Goal: Task Accomplishment & Management: Manage account settings

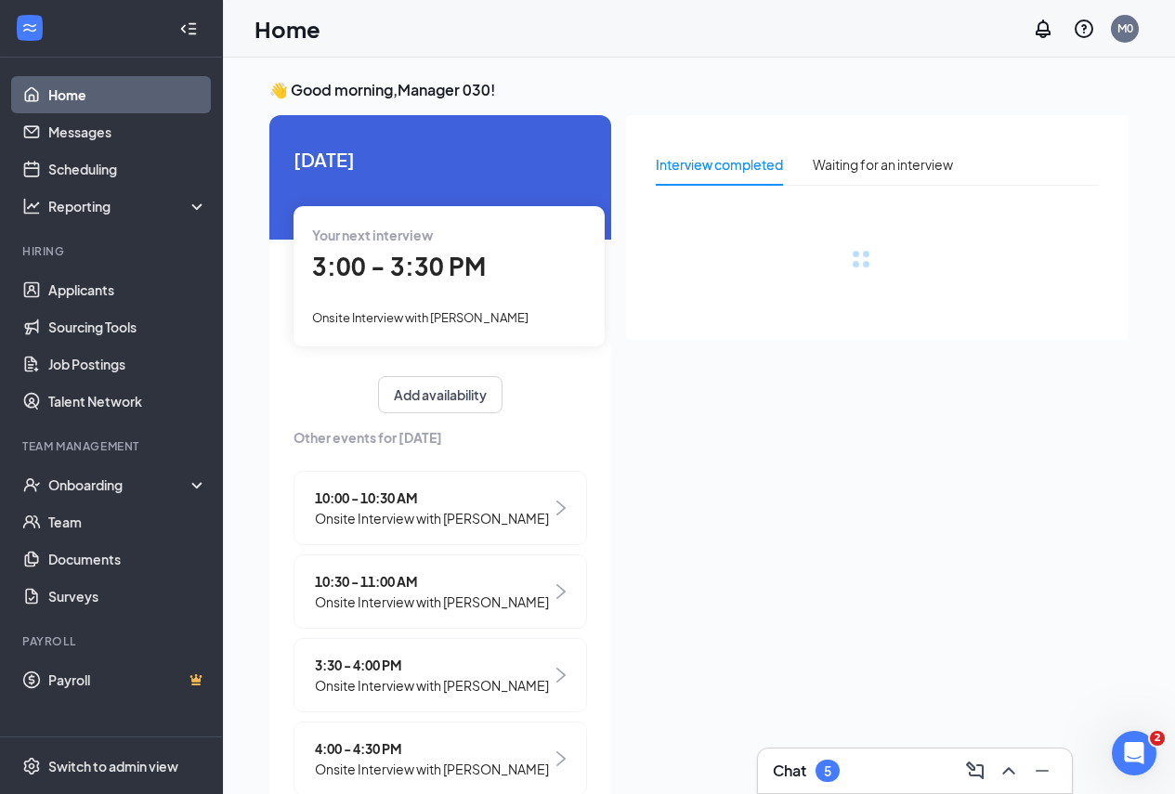
click at [396, 268] on span "3:00 - 3:30 PM" at bounding box center [399, 266] width 174 height 31
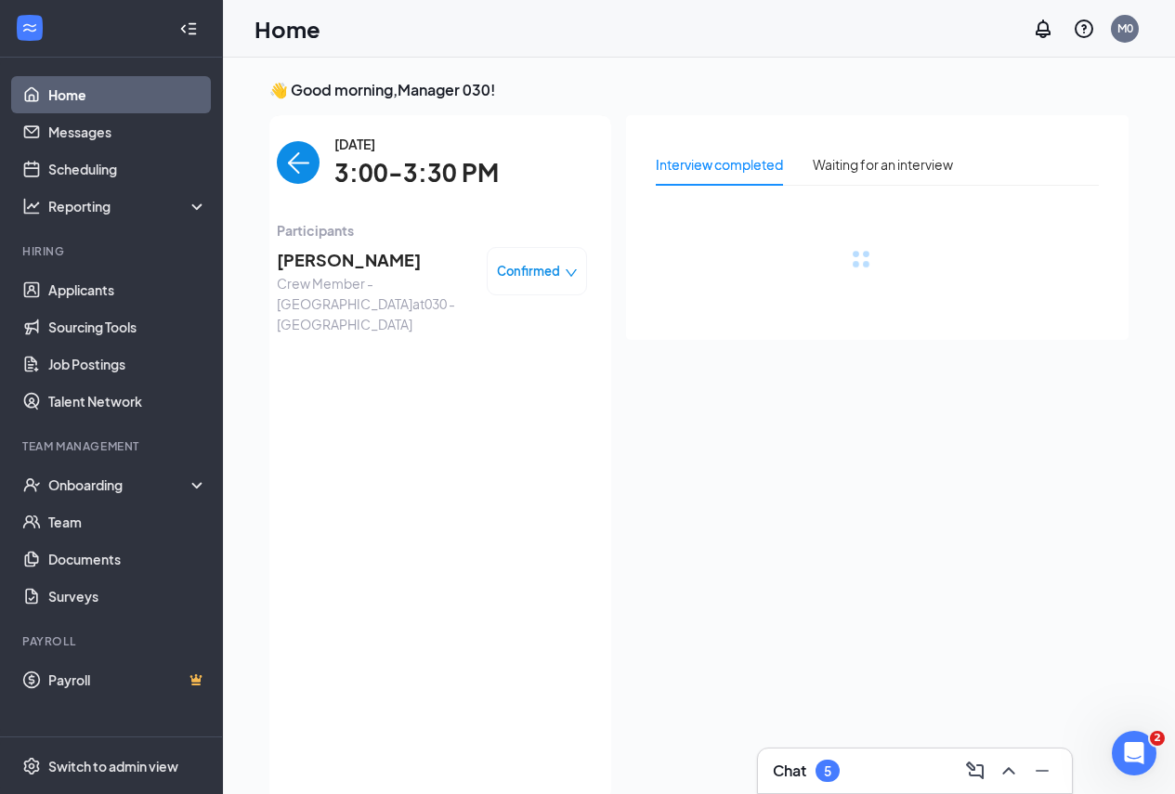
scroll to position [7, 0]
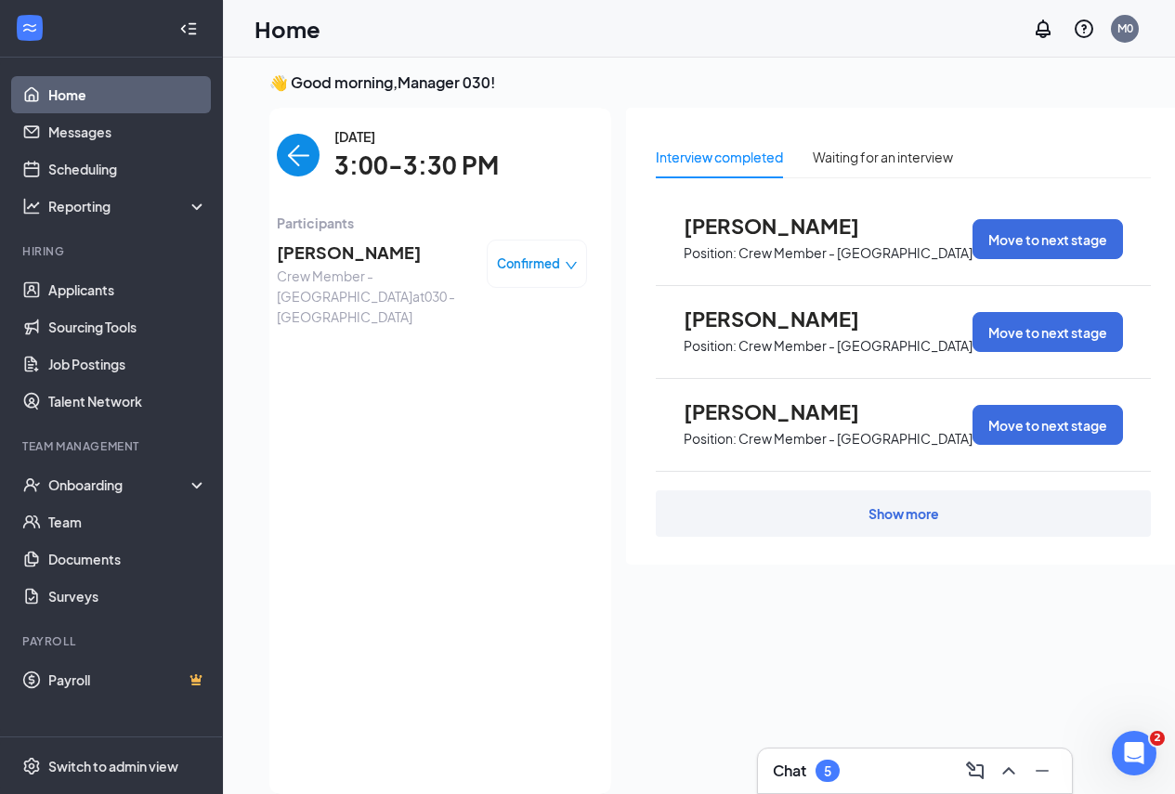
click at [296, 161] on img "back-button" at bounding box center [298, 155] width 43 height 43
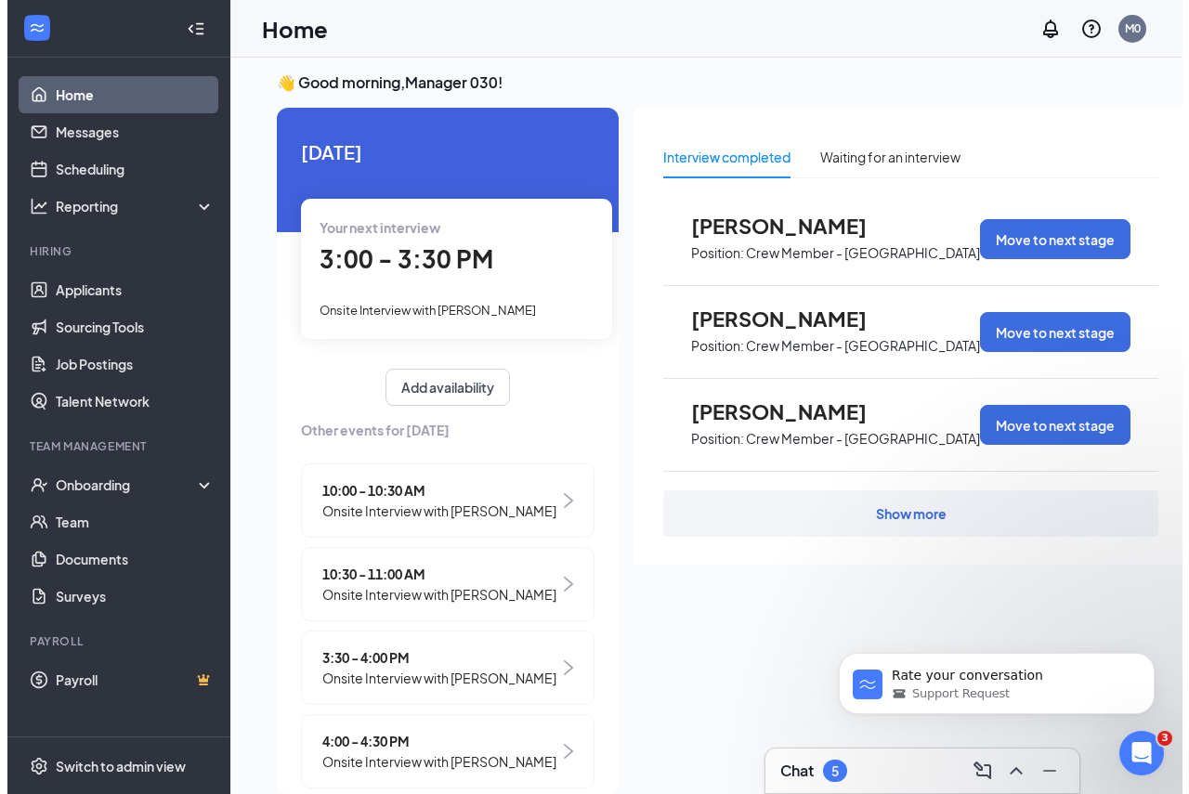
scroll to position [0, 0]
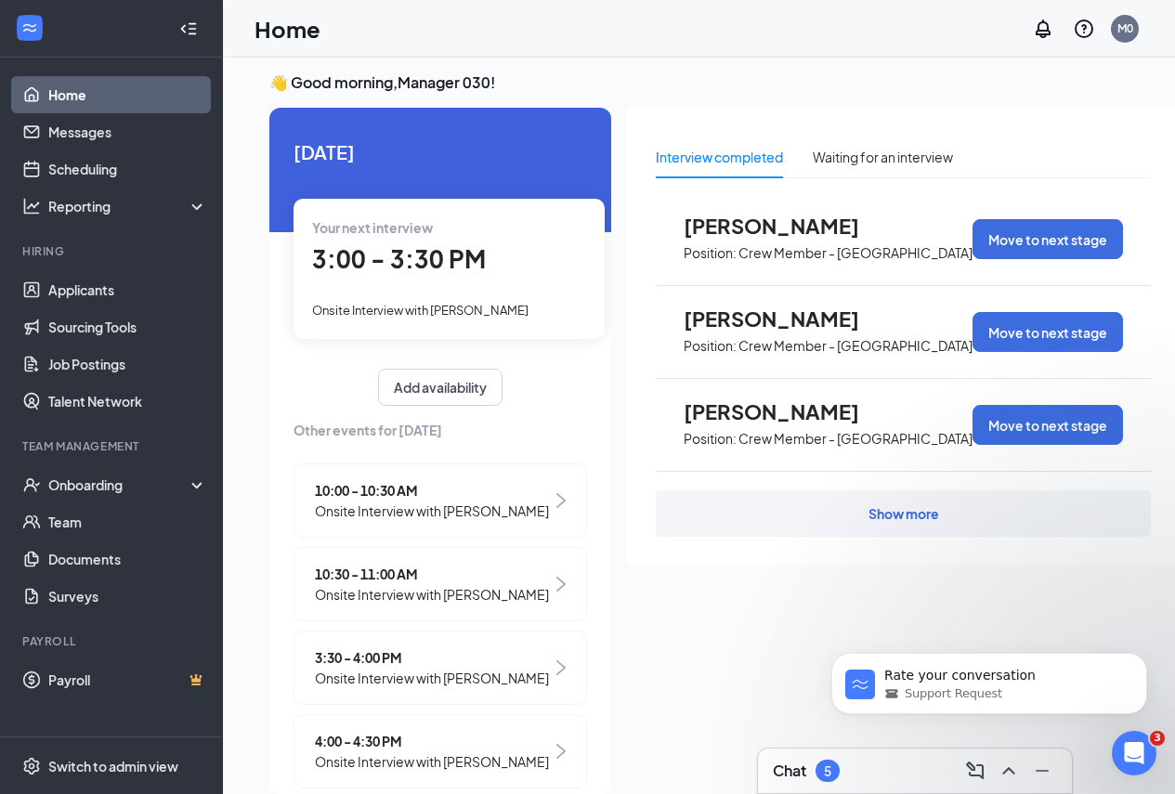
click at [381, 278] on div "3:00 - 3:30 PM" at bounding box center [449, 260] width 274 height 38
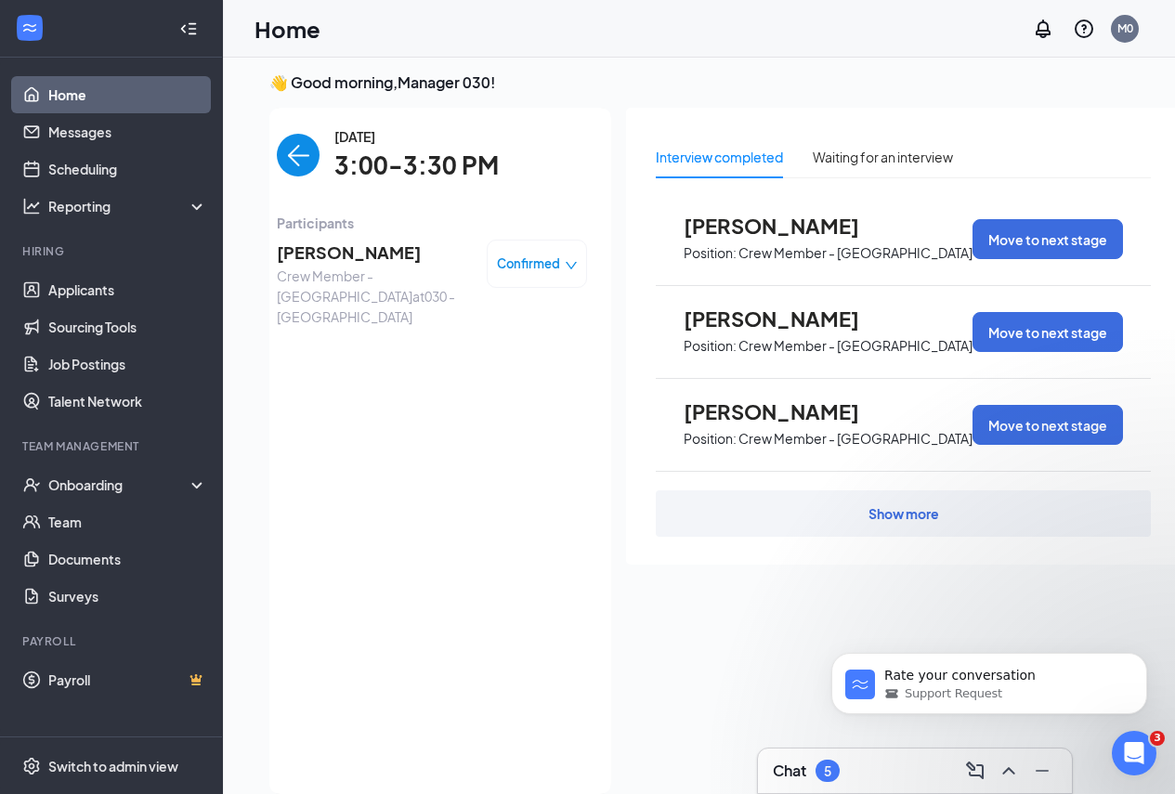
click at [371, 255] on span "[PERSON_NAME]" at bounding box center [374, 253] width 195 height 26
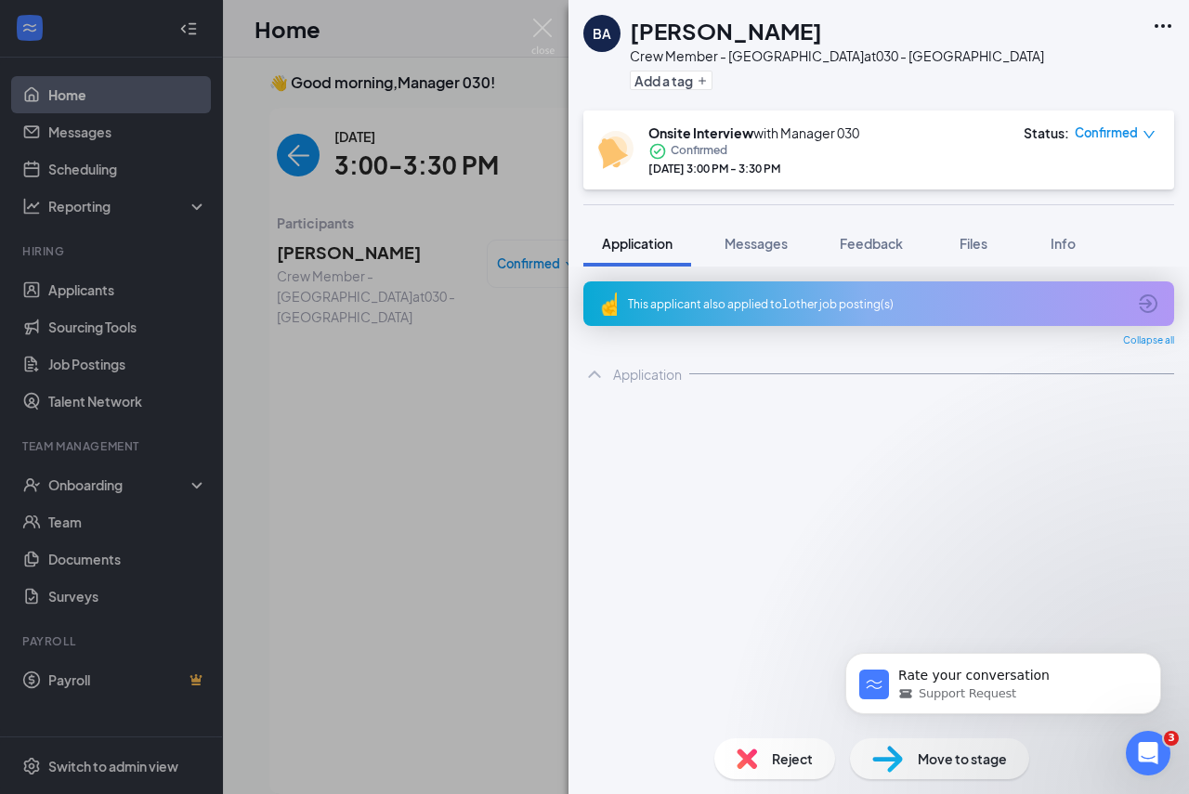
click at [1185, 25] on div "BA [PERSON_NAME] Crew Member - [GEOGRAPHIC_DATA] at 030 - [GEOGRAPHIC_DATA] Add…" at bounding box center [878, 55] width 620 height 111
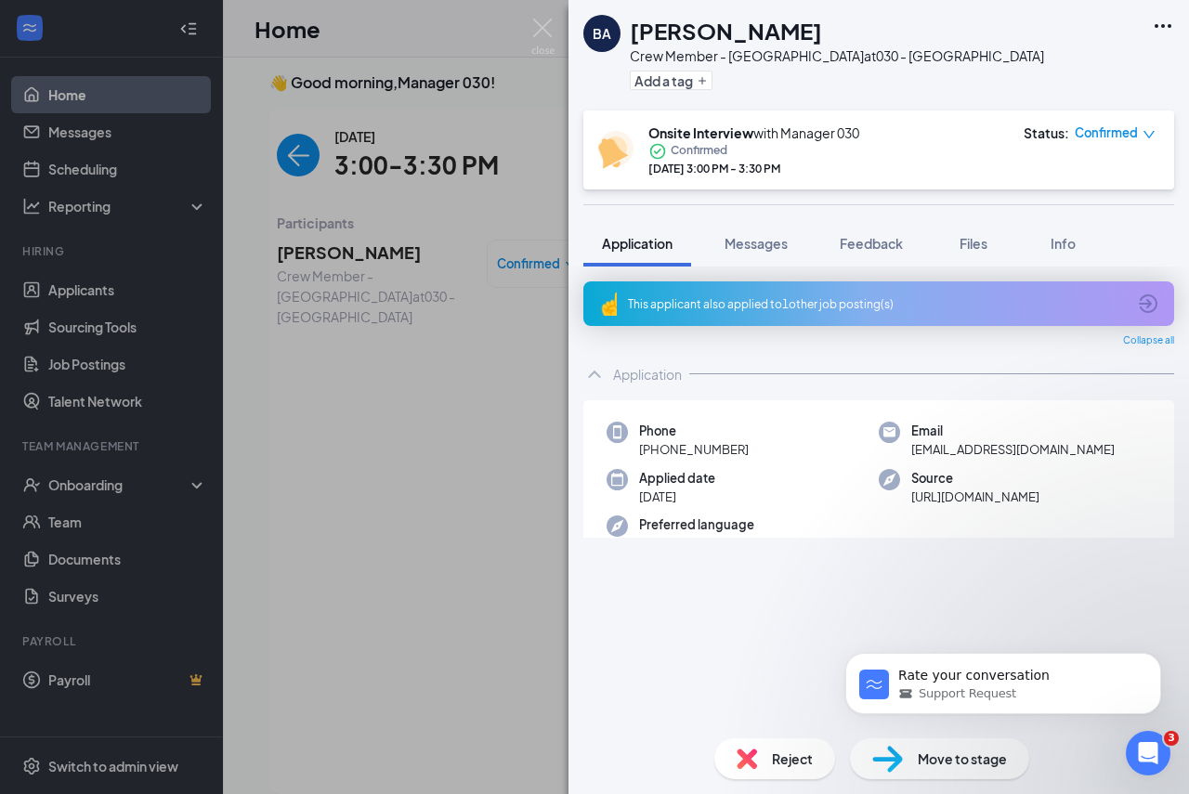
click at [1163, 25] on icon "Ellipses" at bounding box center [1162, 26] width 17 height 4
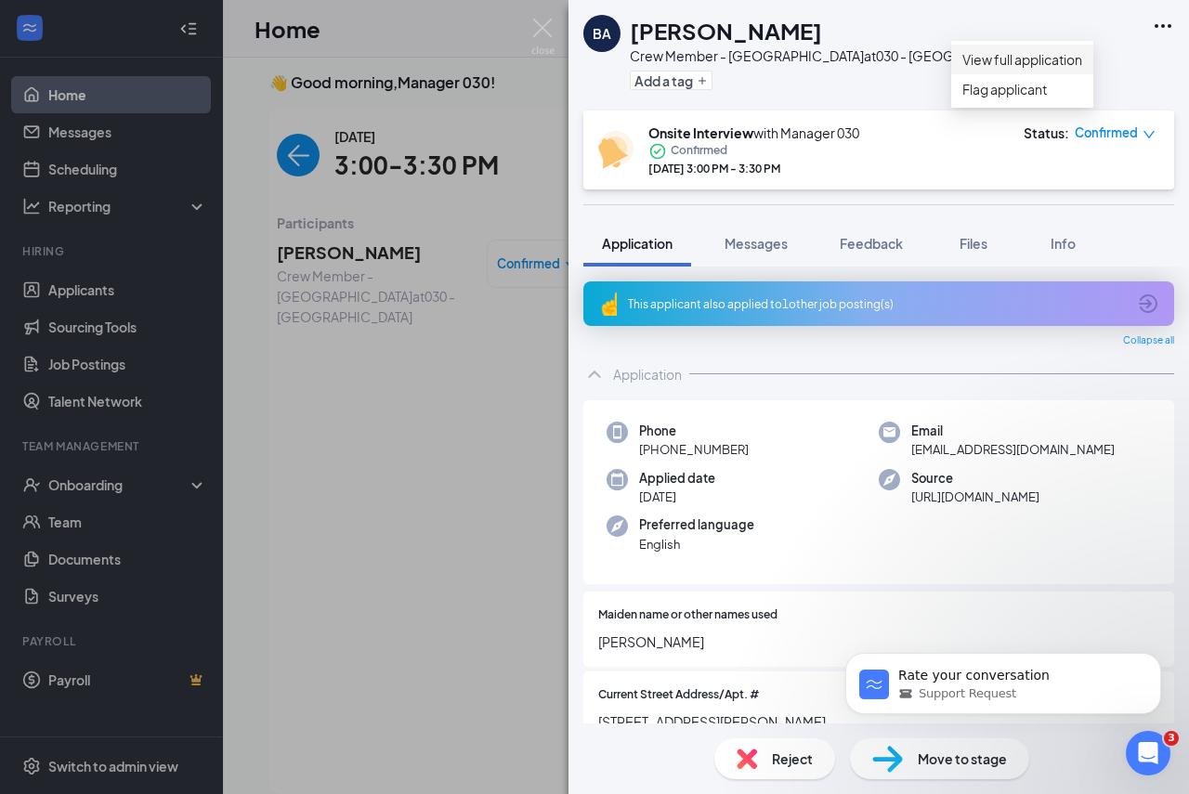
click at [1082, 67] on link "View full application" at bounding box center [1022, 59] width 120 height 20
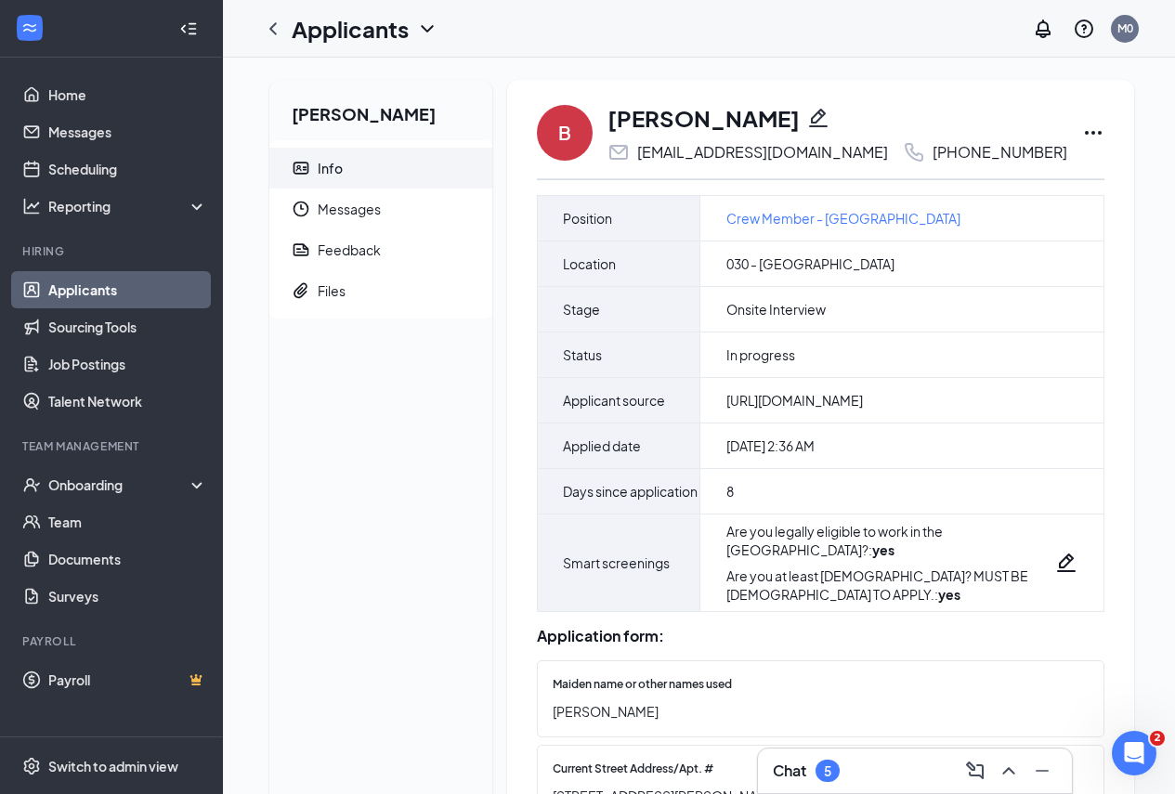
click at [1082, 125] on icon "Ellipses" at bounding box center [1093, 133] width 22 height 22
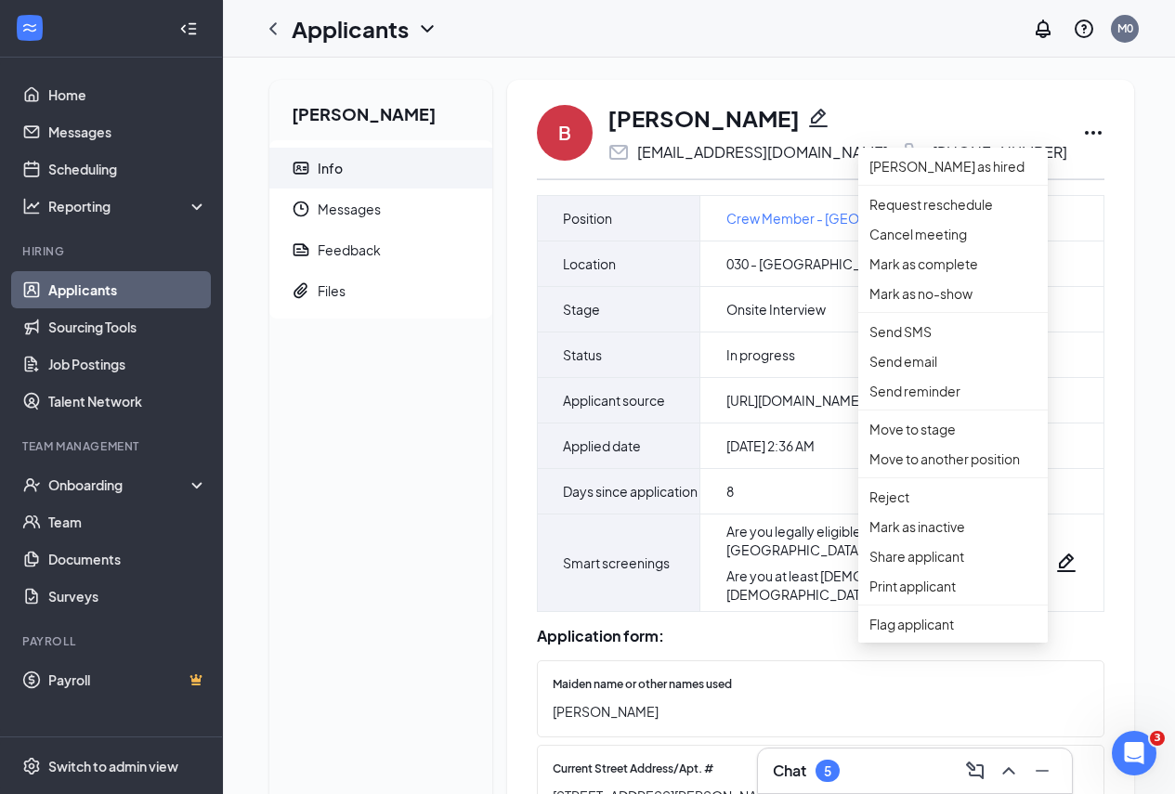
click at [1136, 745] on icon "Close Intercom Messenger" at bounding box center [1131, 750] width 22 height 22
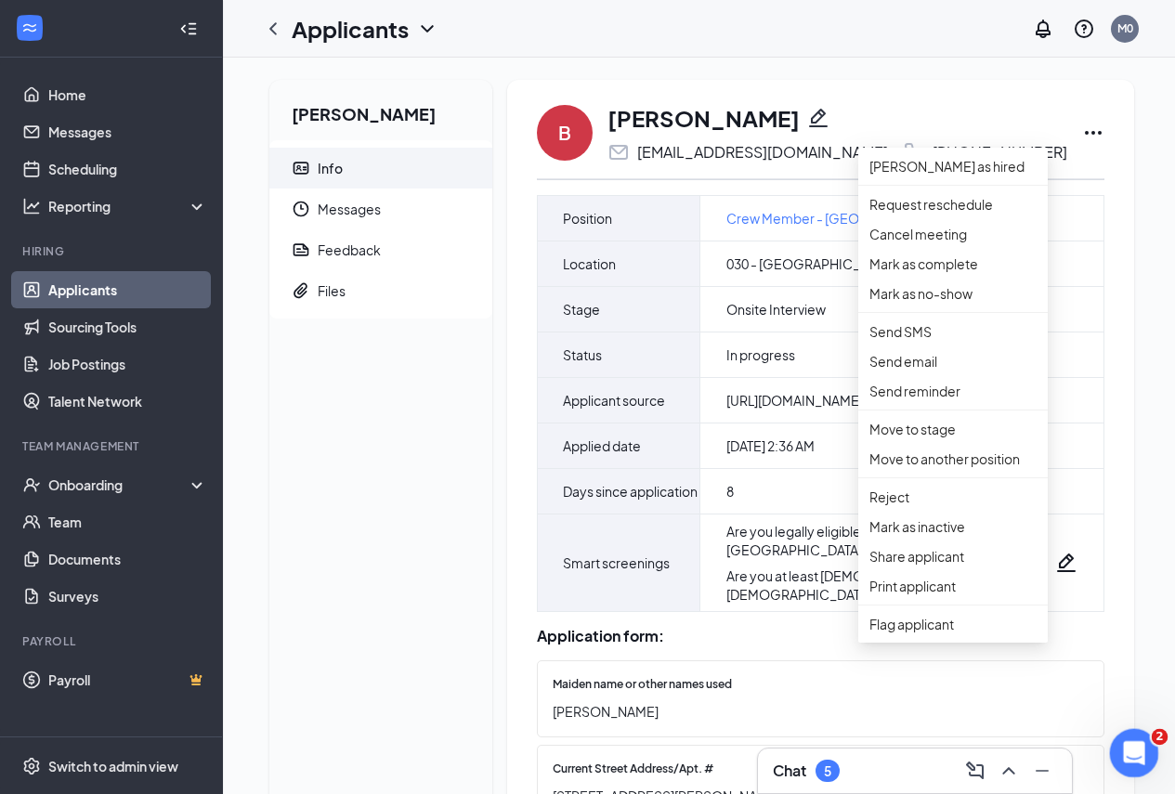
scroll to position [3, 0]
click at [982, 596] on p "Print applicant" at bounding box center [952, 586] width 167 height 20
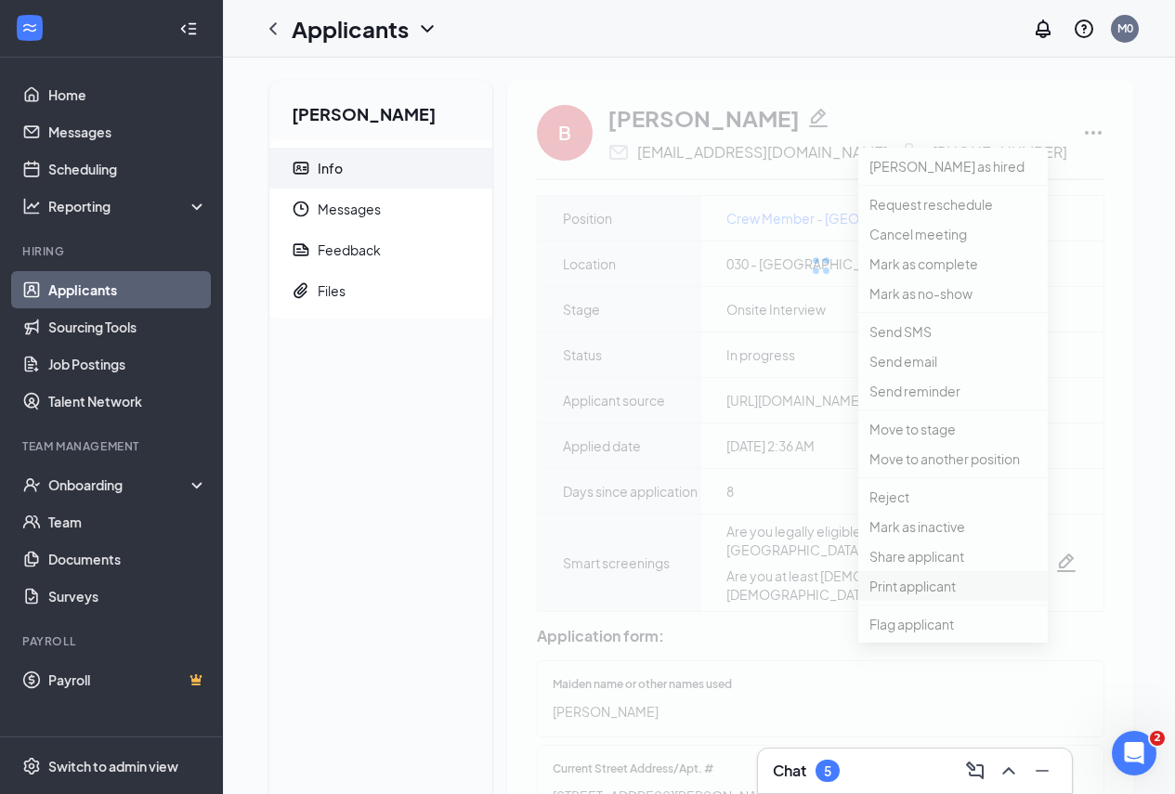
scroll to position [3025, 0]
